Goal: Information Seeking & Learning: Learn about a topic

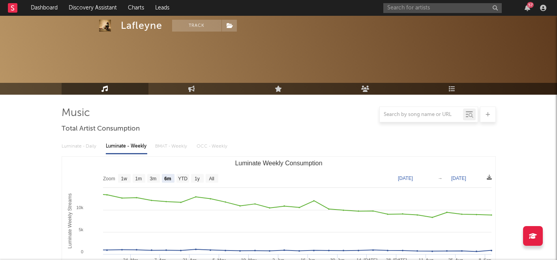
select select "6m"
drag, startPoint x: 0, startPoint y: 0, endPoint x: 409, endPoint y: 11, distance: 409.2
click at [409, 11] on input "text" at bounding box center [442, 8] width 118 height 10
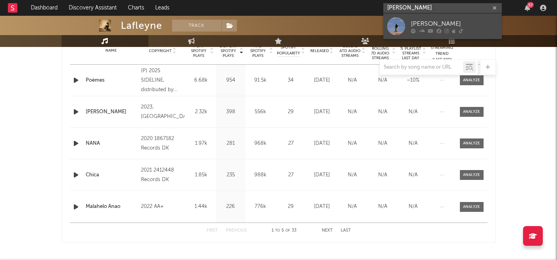
type input "[PERSON_NAME]"
click at [416, 21] on div "[PERSON_NAME]" at bounding box center [454, 23] width 87 height 9
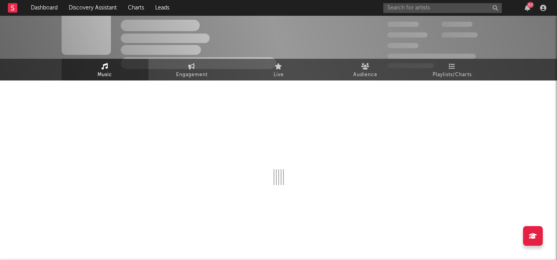
scroll to position [330, 0]
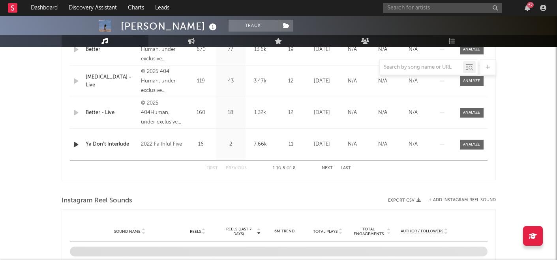
select select "1w"
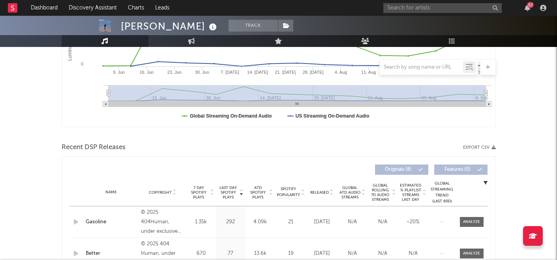
scroll to position [0, 0]
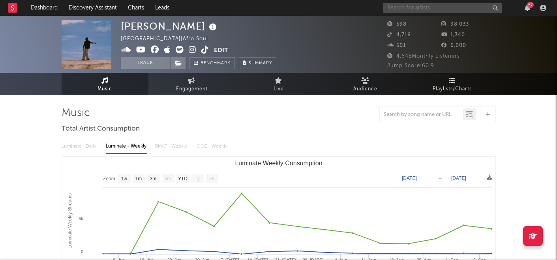
click at [416, 8] on input "text" at bounding box center [442, 8] width 118 height 10
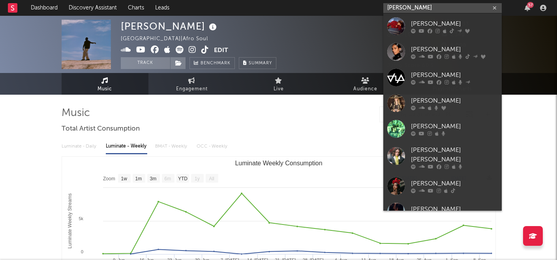
type input "[PERSON_NAME]"
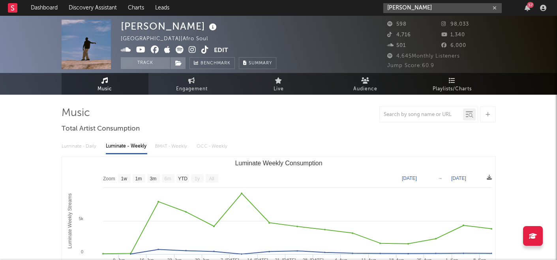
click at [419, 7] on input "[PERSON_NAME]" at bounding box center [442, 8] width 118 height 10
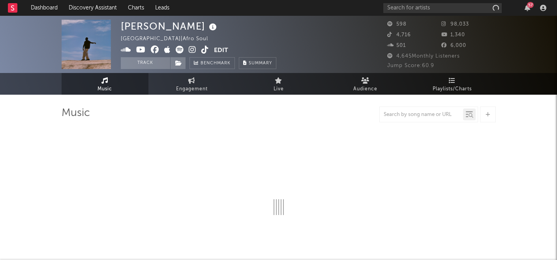
select select "1w"
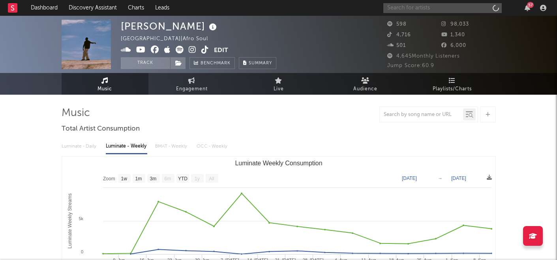
click at [441, 9] on input "text" at bounding box center [442, 8] width 118 height 10
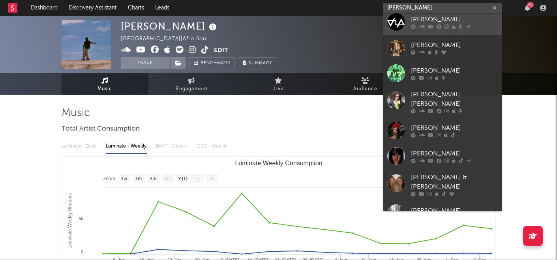
scroll to position [59, 0]
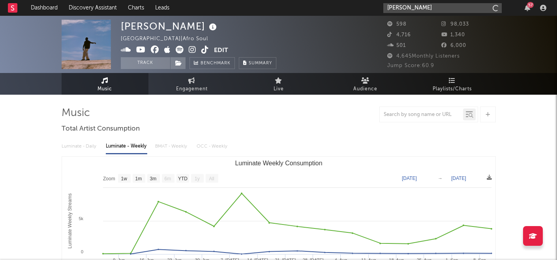
type input "[PERSON_NAME]"
